Goal: Find specific page/section: Find specific page/section

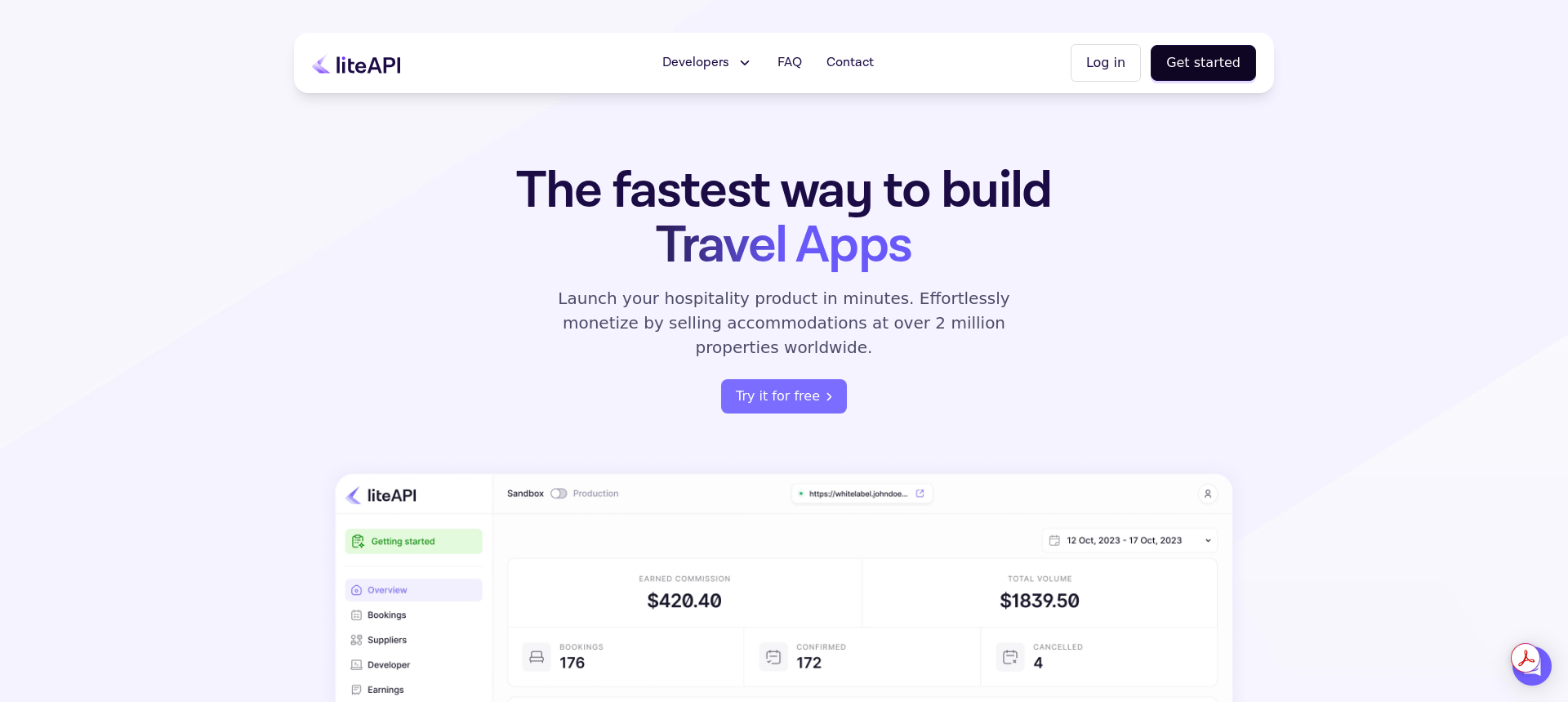
click at [722, 64] on span "Developers" at bounding box center [696, 63] width 67 height 20
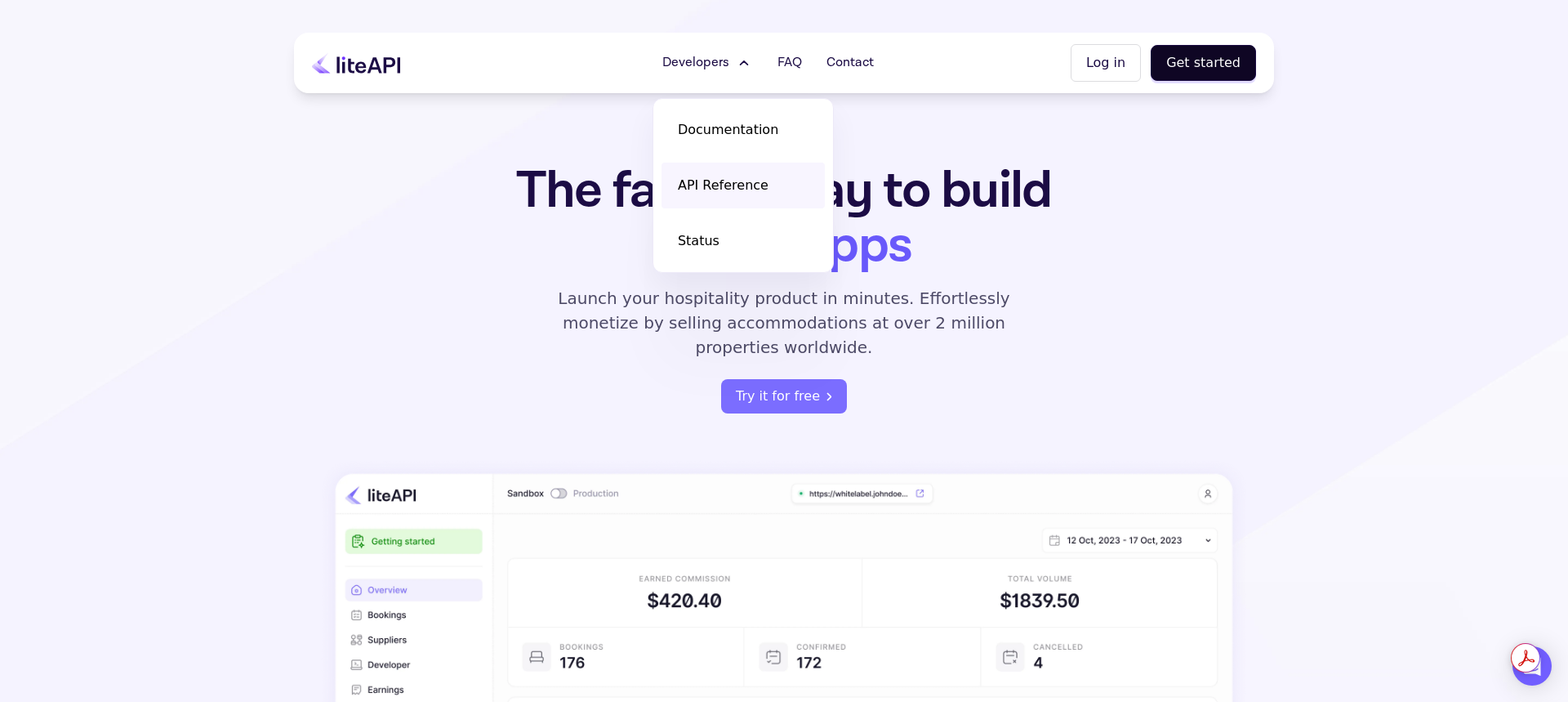
click at [755, 175] on span "API Reference" at bounding box center [724, 185] width 91 height 20
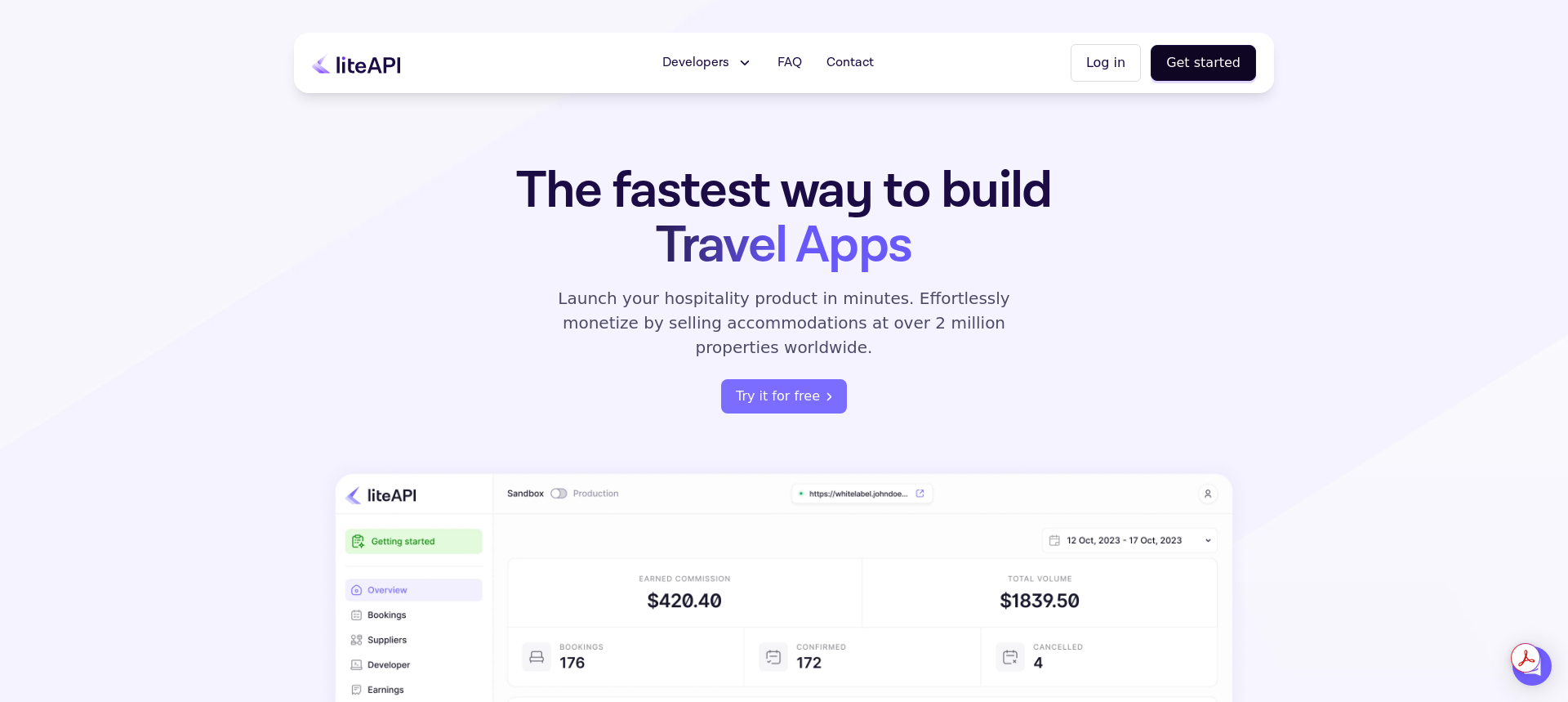
click at [1113, 53] on button "Log in" at bounding box center [1105, 63] width 70 height 37
